Goal: Information Seeking & Learning: Learn about a topic

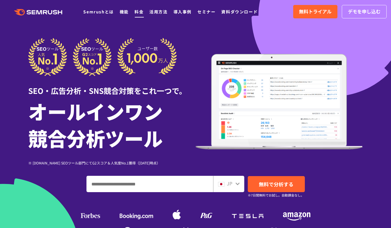
click at [143, 11] on link "料金" at bounding box center [139, 12] width 9 height 6
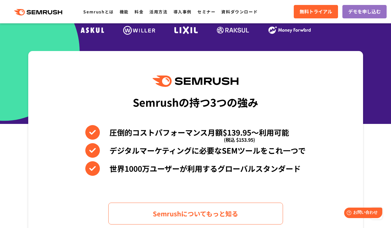
scroll to position [200, 0]
